Goal: Task Accomplishment & Management: Manage account settings

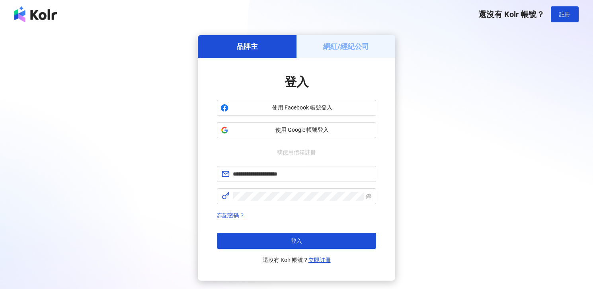
click at [287, 238] on button "登入" at bounding box center [296, 241] width 159 height 16
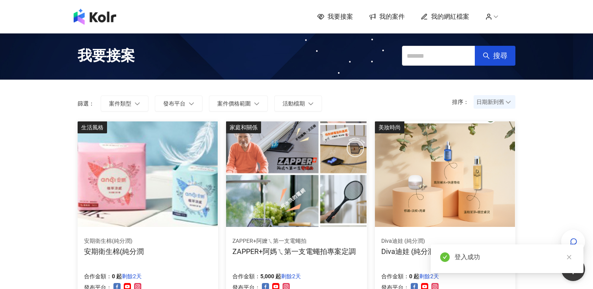
click at [391, 18] on span "我的案件" at bounding box center [392, 16] width 25 height 9
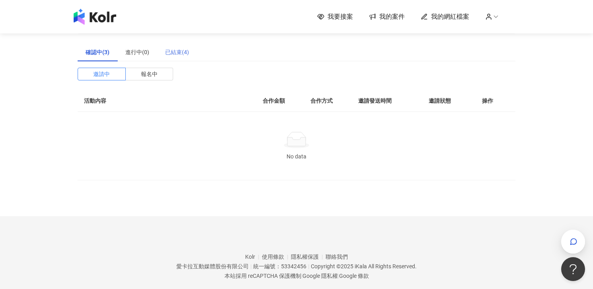
click at [191, 51] on div "已結束(4)" at bounding box center [177, 52] width 40 height 18
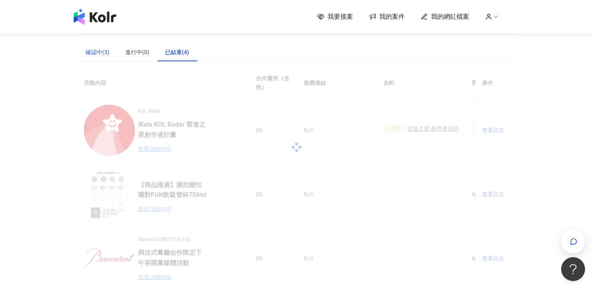
click at [90, 55] on div "確認中(3)" at bounding box center [98, 52] width 24 height 9
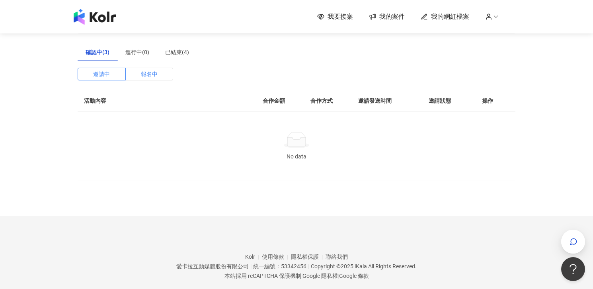
click at [142, 72] on span "報名中" at bounding box center [149, 74] width 17 height 12
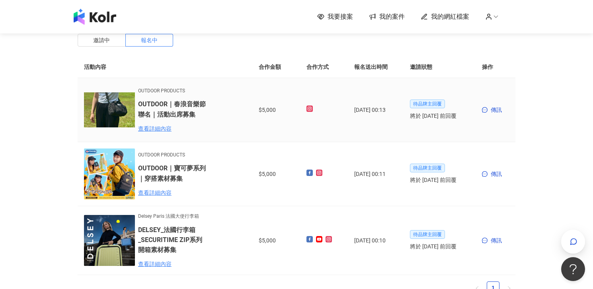
scroll to position [18, 0]
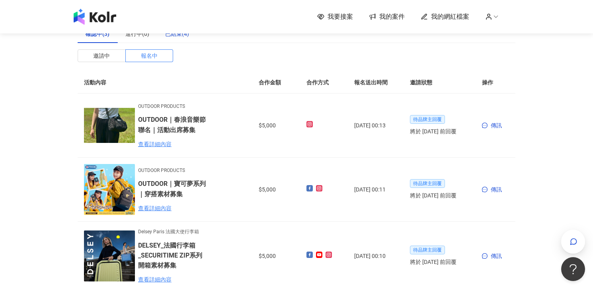
click at [186, 35] on div "已結束(4)" at bounding box center [177, 33] width 24 height 9
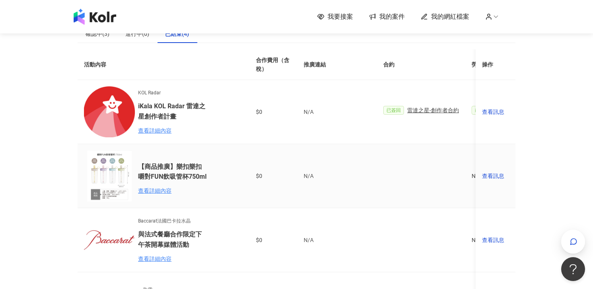
click at [495, 180] on td "查看訊息" at bounding box center [496, 176] width 40 height 64
click at [495, 178] on div "查看訊息" at bounding box center [495, 176] width 27 height 9
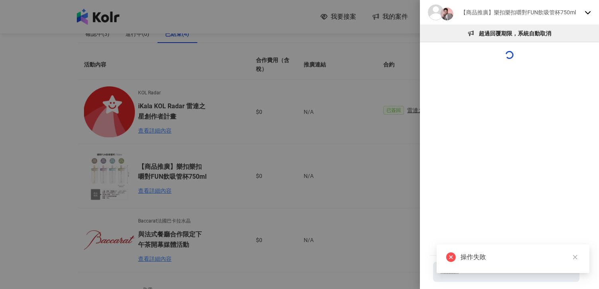
click at [588, 14] on icon at bounding box center [588, 12] width 6 height 6
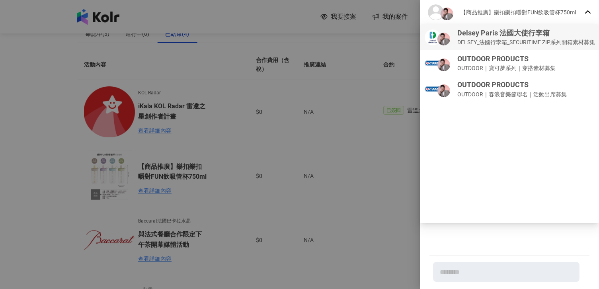
click at [544, 43] on p "DELSEY_法國行李箱_SECURITIME ZIP系列開箱素材募集" at bounding box center [527, 42] width 138 height 9
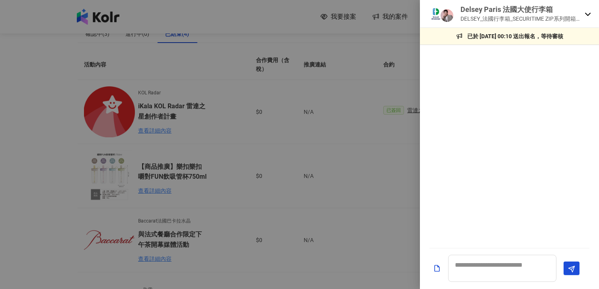
click at [375, 168] on div at bounding box center [299, 144] width 599 height 289
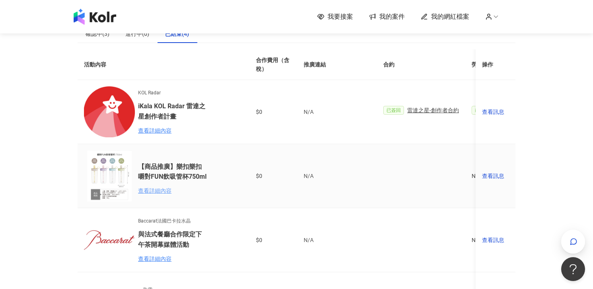
click at [160, 195] on div "查看詳細內容" at bounding box center [173, 190] width 70 height 9
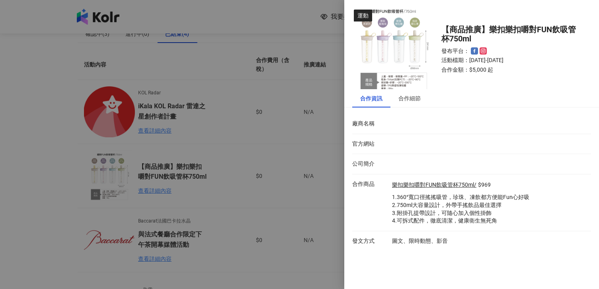
click at [316, 107] on div at bounding box center [299, 144] width 599 height 289
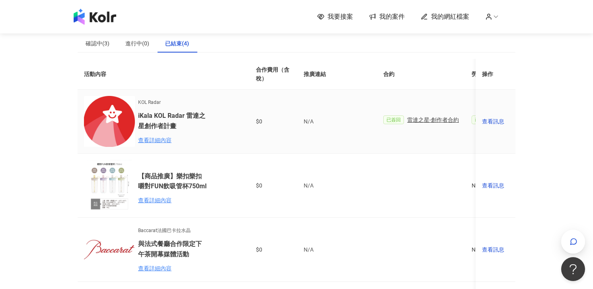
scroll to position [0, 0]
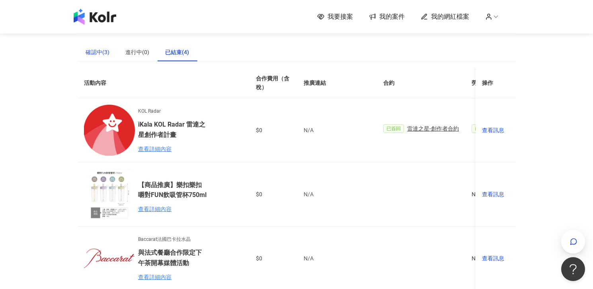
click at [99, 51] on div "確認中(3)" at bounding box center [98, 52] width 24 height 9
